Goal: Task Accomplishment & Management: Complete application form

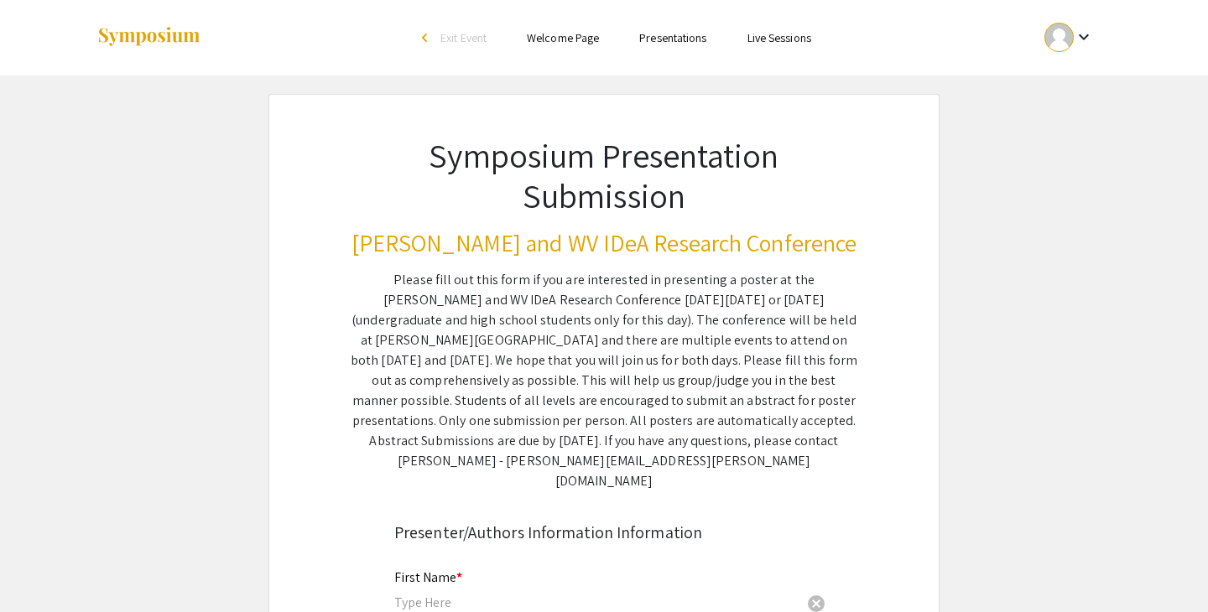
click at [470, 44] on span "Exit Event" at bounding box center [463, 37] width 46 height 15
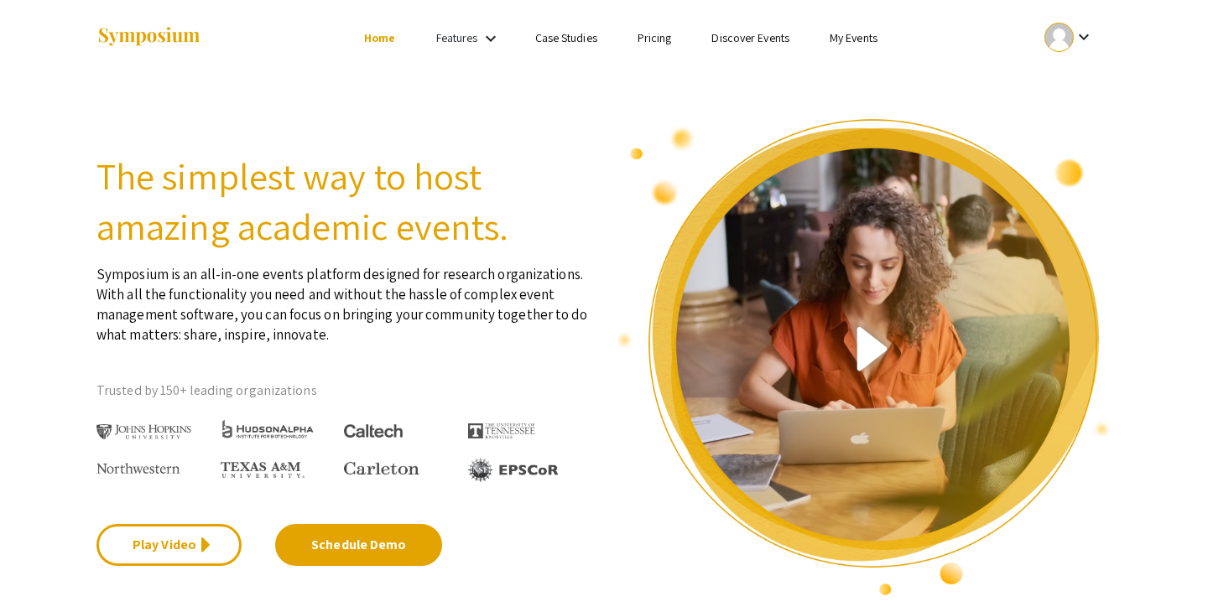
click at [1064, 39] on div at bounding box center [1058, 37] width 29 height 29
click at [1058, 126] on button "My Submissions" at bounding box center [1077, 123] width 103 height 40
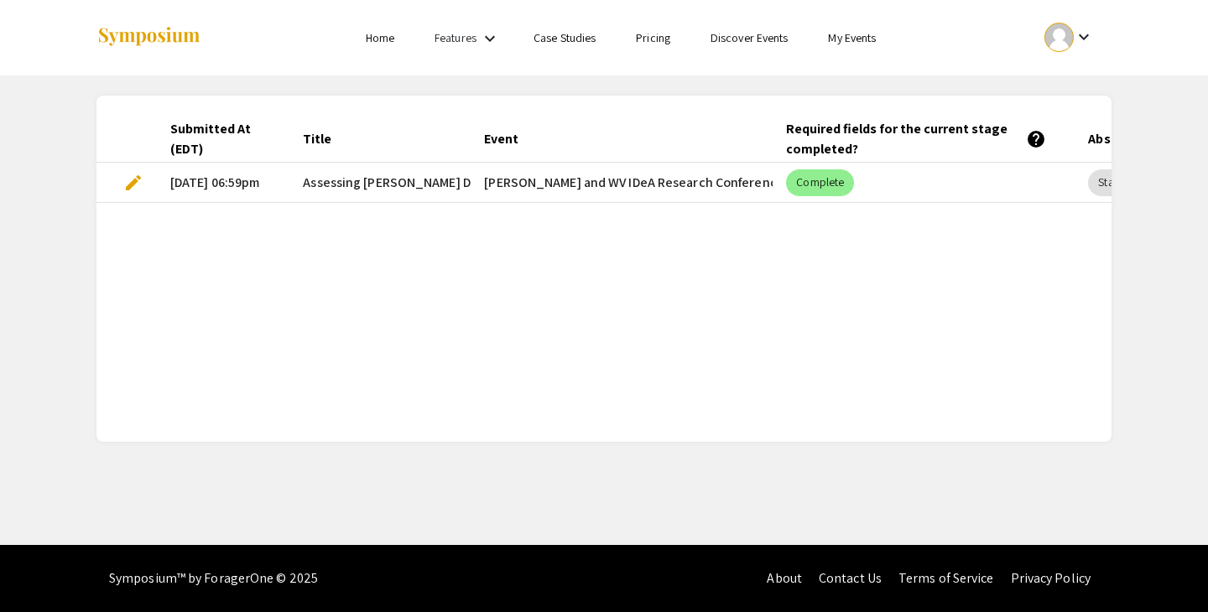
click at [892, 195] on mat-cell "Complete" at bounding box center [923, 183] width 302 height 40
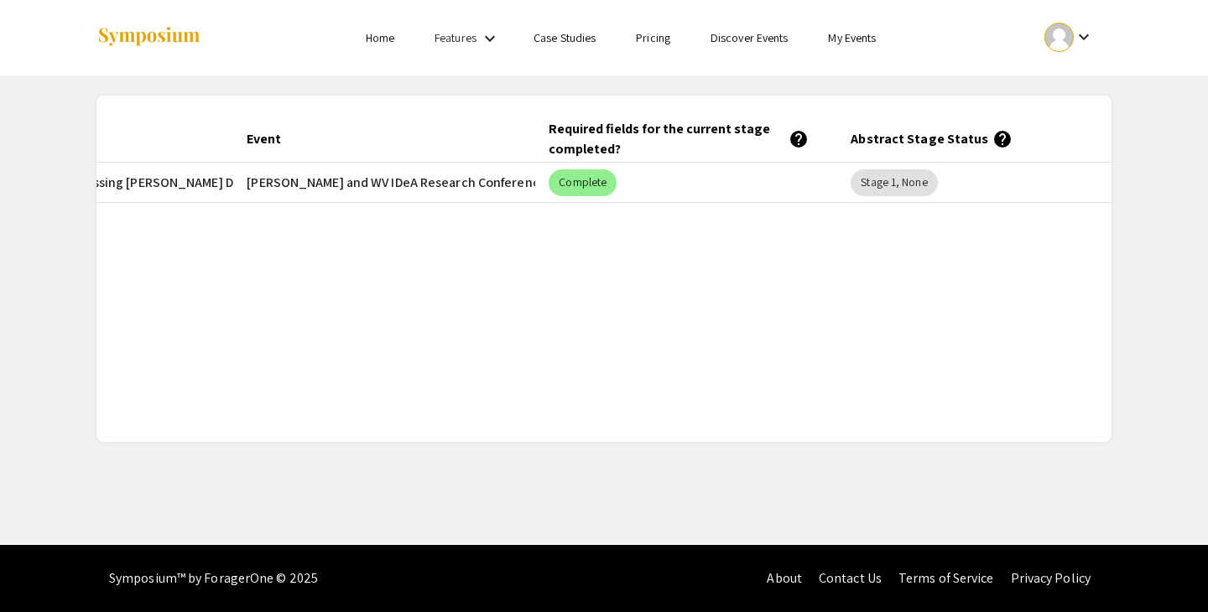
scroll to position [0, 265]
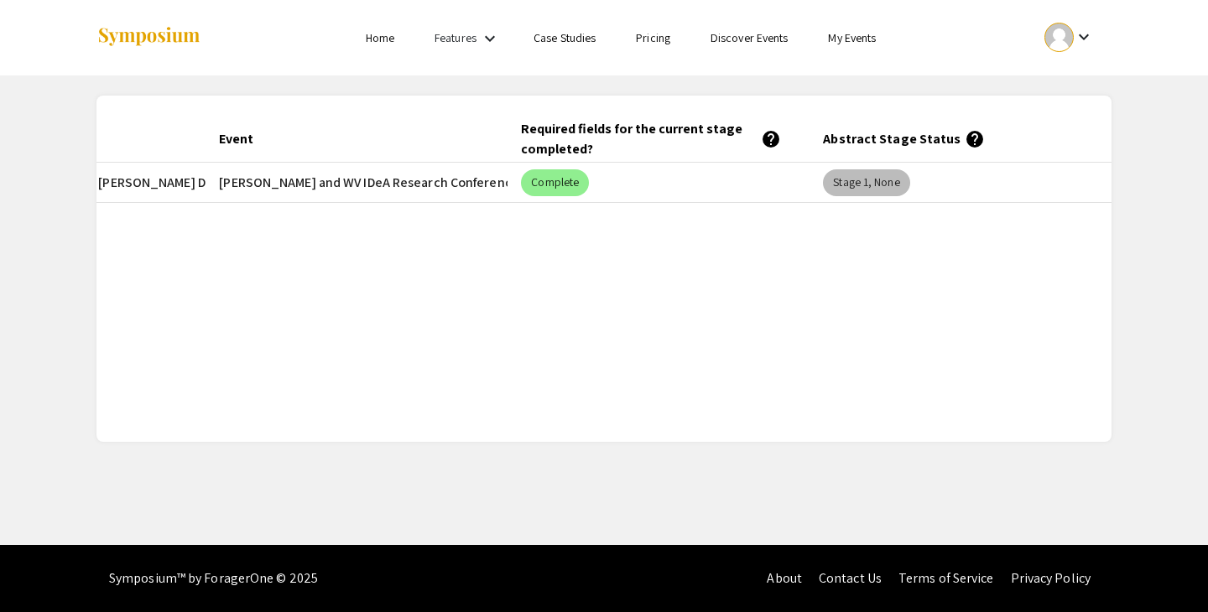
click at [873, 190] on mat-chip "Stage 1, None" at bounding box center [866, 182] width 86 height 27
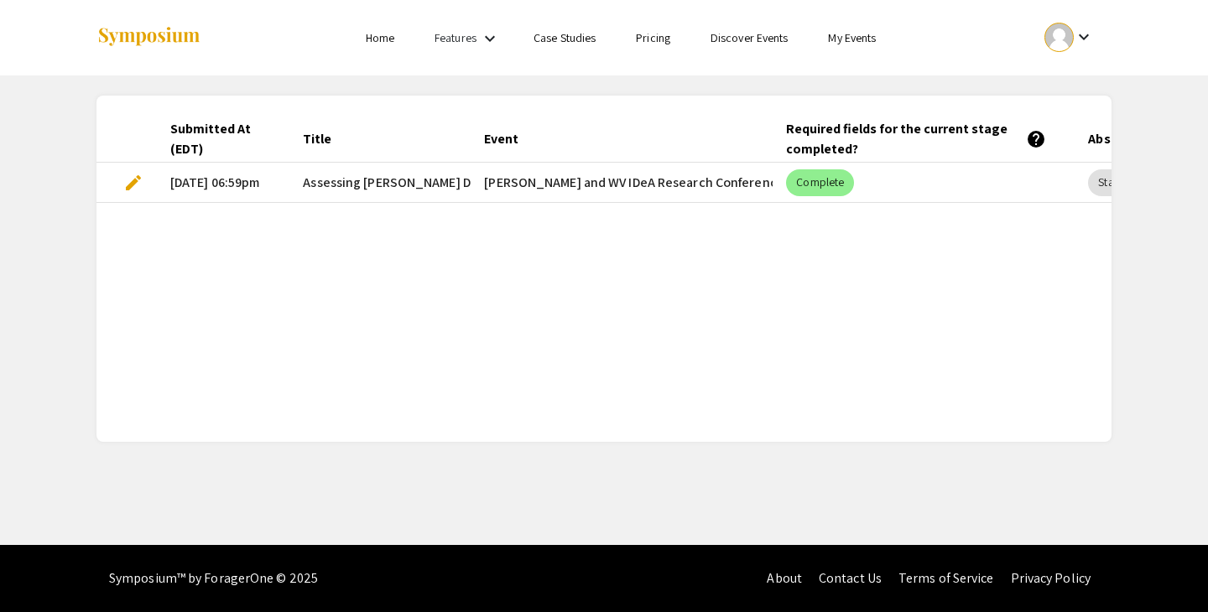
click at [387, 179] on span "Assessing [PERSON_NAME] Disease Specialized Care Access in Rural Populations: P…" at bounding box center [663, 183] width 720 height 20
click at [293, 182] on mat-cell "Assessing [PERSON_NAME] Disease Specialized Care Access in Rural Populations: P…" at bounding box center [379, 183] width 181 height 40
click at [254, 189] on mat-cell "[DATE] 06:59pm" at bounding box center [223, 183] width 132 height 40
click at [305, 183] on span "Assessing [PERSON_NAME] Disease Specialized Care Access in Rural Populations: P…" at bounding box center [663, 183] width 720 height 20
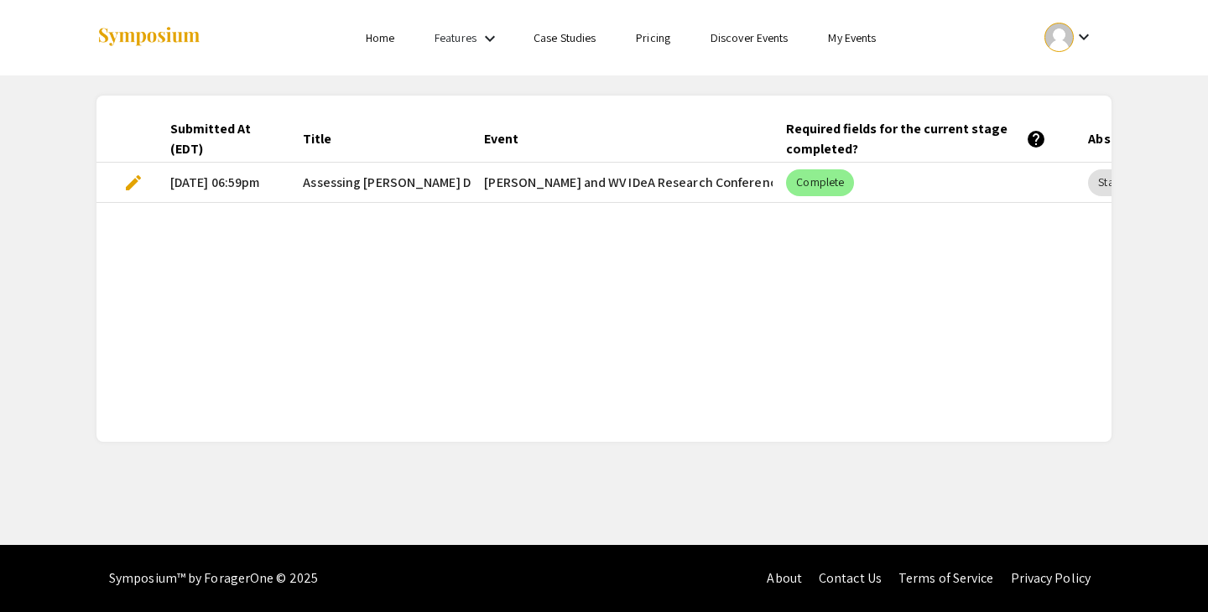
click at [305, 183] on span "Assessing [PERSON_NAME] Disease Specialized Care Access in Rural Populations: P…" at bounding box center [663, 183] width 720 height 20
click at [141, 178] on span "edit" at bounding box center [133, 183] width 20 height 20
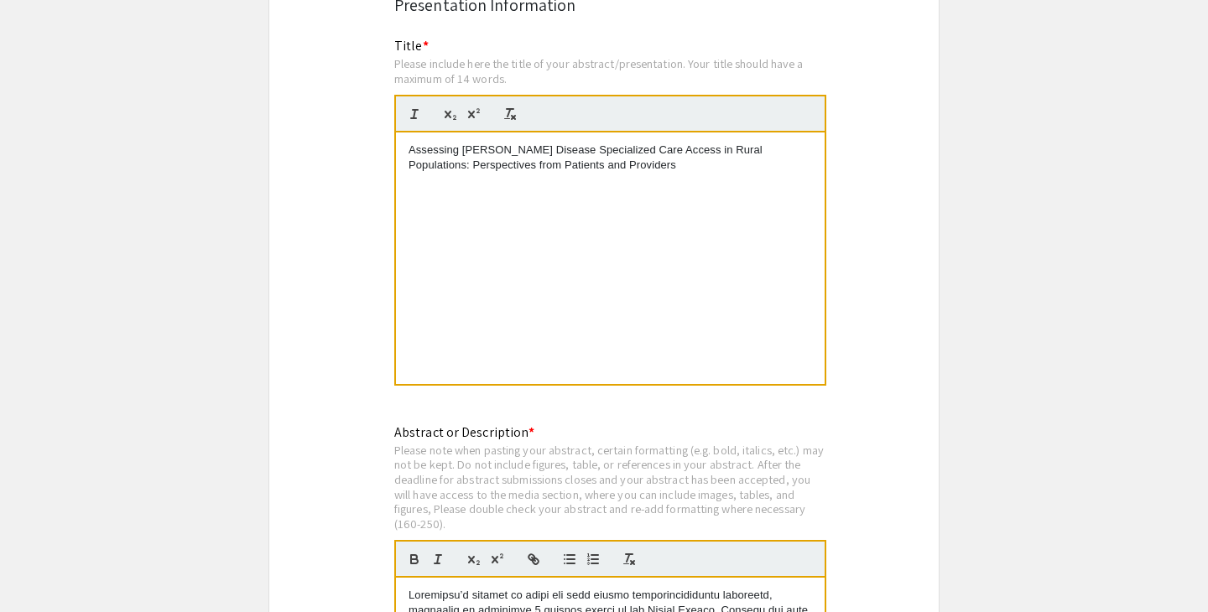
scroll to position [3070, 0]
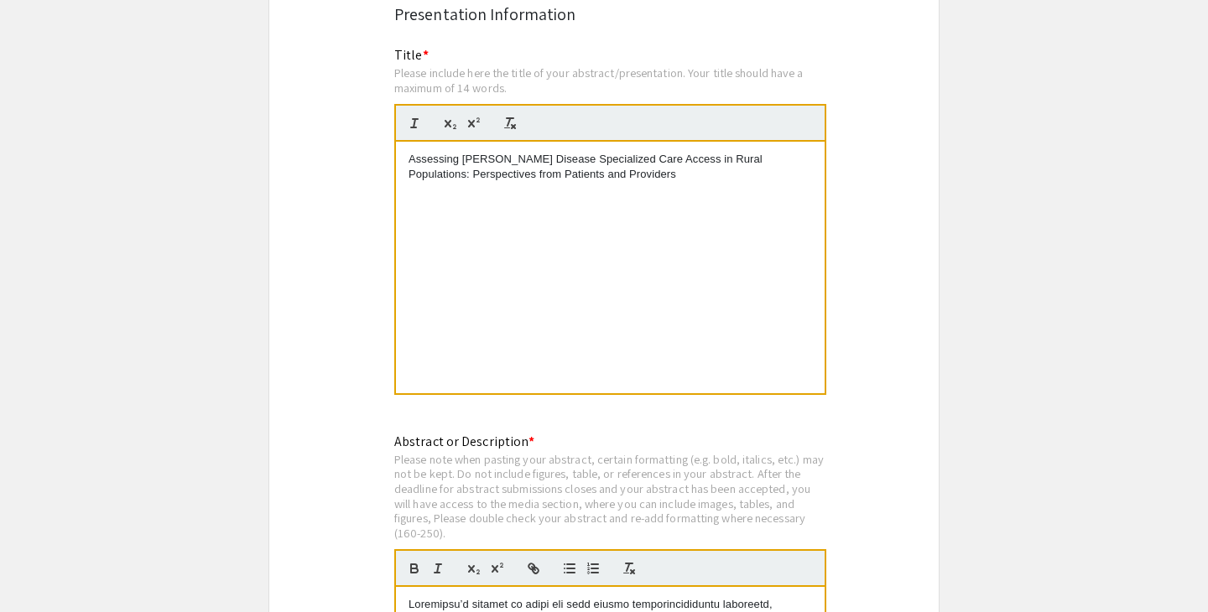
drag, startPoint x: 635, startPoint y: 172, endPoint x: 403, endPoint y: 153, distance: 232.2
click at [403, 153] on div "Assessing [PERSON_NAME] Disease Specialized Care Access in Rural Populations: P…" at bounding box center [610, 268] width 428 height 252
copy p "Assessing [PERSON_NAME] Disease Specialized Care Access in Rural Populations: P…"
